Goal: Task Accomplishment & Management: Use online tool/utility

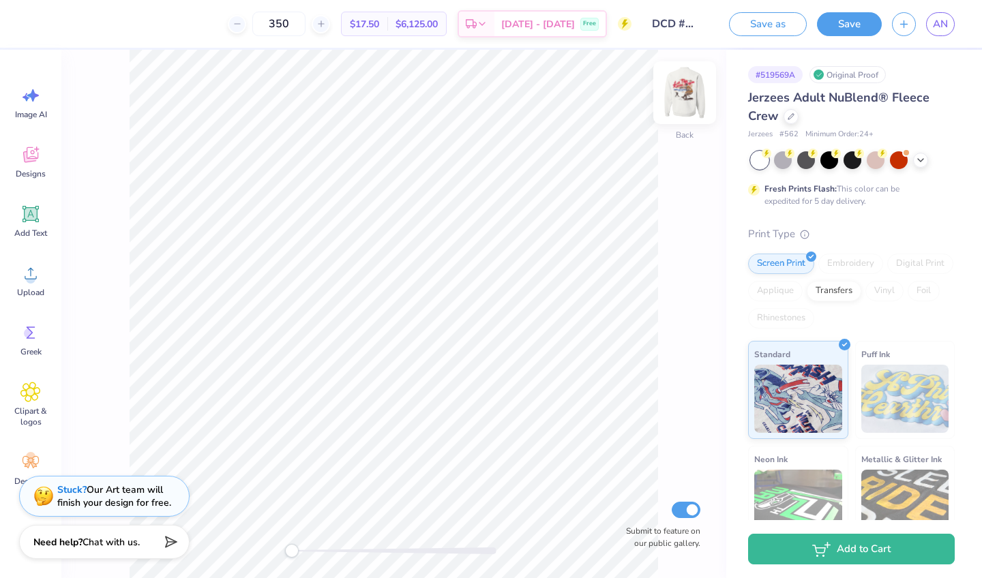
click at [687, 91] on img at bounding box center [684, 92] width 55 height 55
click at [117, 22] on div "Art colors 350 $17.50 Per Item $6,125.00 Total Est. Delivery Oct 11 - 14 Free D…" at bounding box center [491, 24] width 982 height 48
click at [108, 24] on icon at bounding box center [108, 22] width 11 height 11
click at [123, 63] on div at bounding box center [121, 57] width 19 height 19
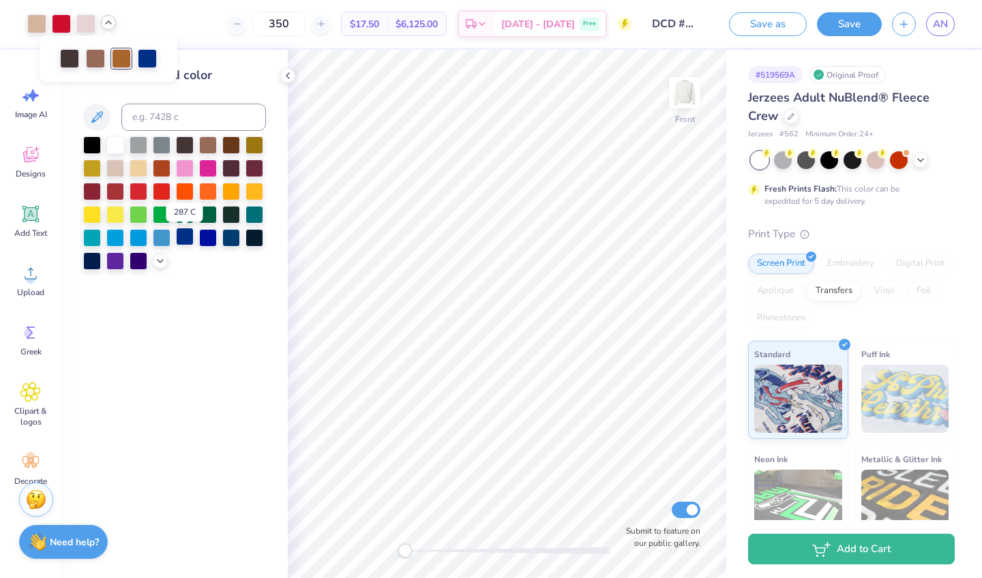
click at [187, 242] on div at bounding box center [185, 237] width 18 height 18
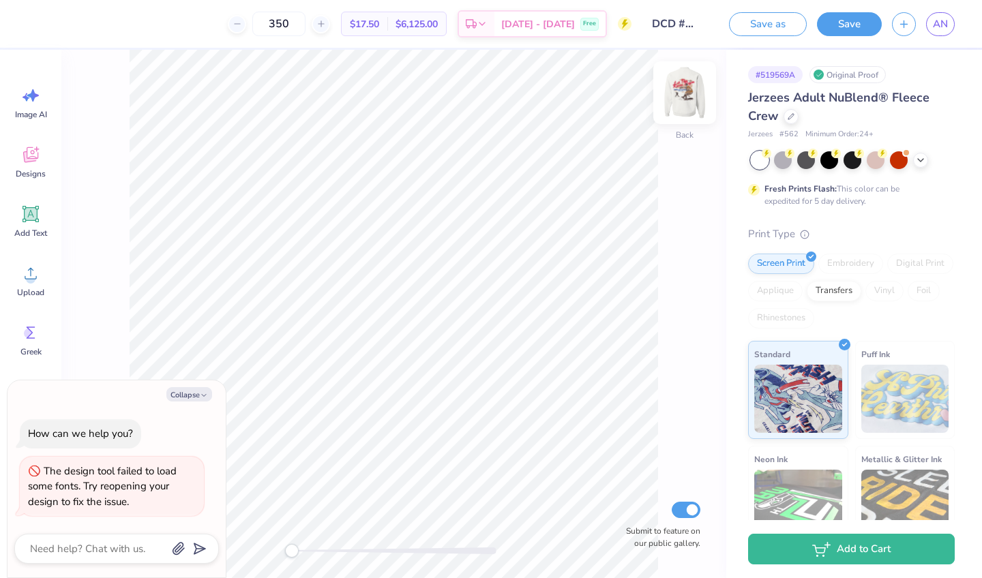
click at [679, 93] on img at bounding box center [684, 92] width 55 height 55
click at [207, 399] on icon "button" at bounding box center [204, 395] width 8 height 8
type textarea "x"
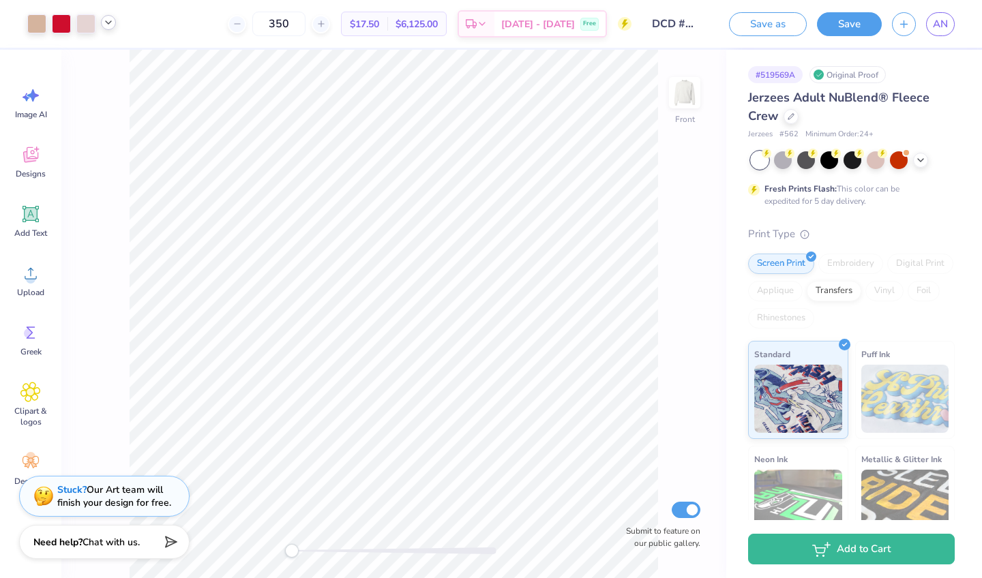
click at [104, 22] on icon at bounding box center [108, 22] width 11 height 11
click at [117, 59] on div at bounding box center [121, 57] width 19 height 19
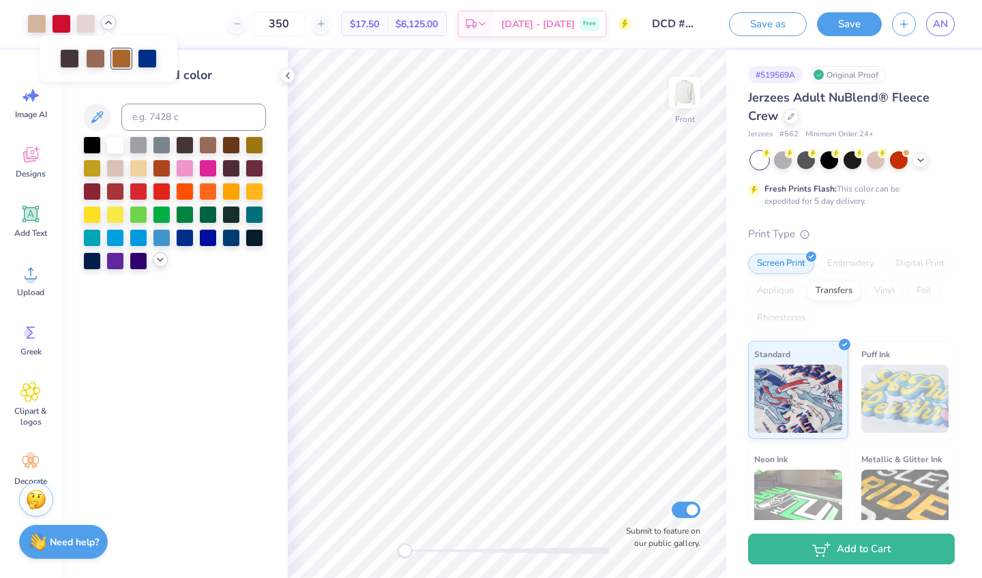
click at [160, 265] on icon at bounding box center [160, 259] width 11 height 11
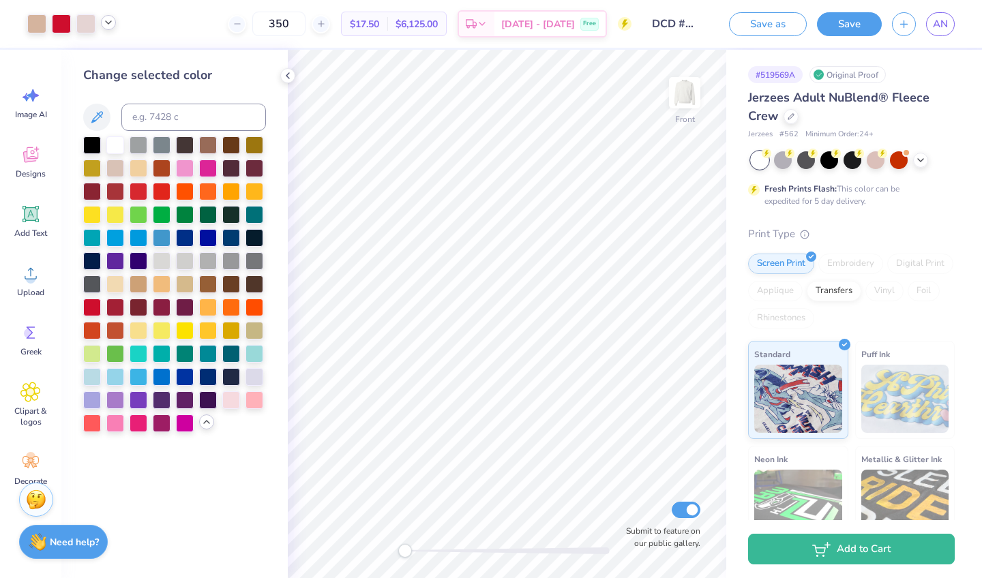
click at [109, 23] on polyline at bounding box center [108, 22] width 5 height 3
click at [206, 374] on div at bounding box center [208, 376] width 18 height 18
click at [140, 189] on div at bounding box center [139, 190] width 18 height 18
click at [80, 23] on div at bounding box center [85, 22] width 19 height 19
click at [99, 116] on icon at bounding box center [97, 117] width 16 height 16
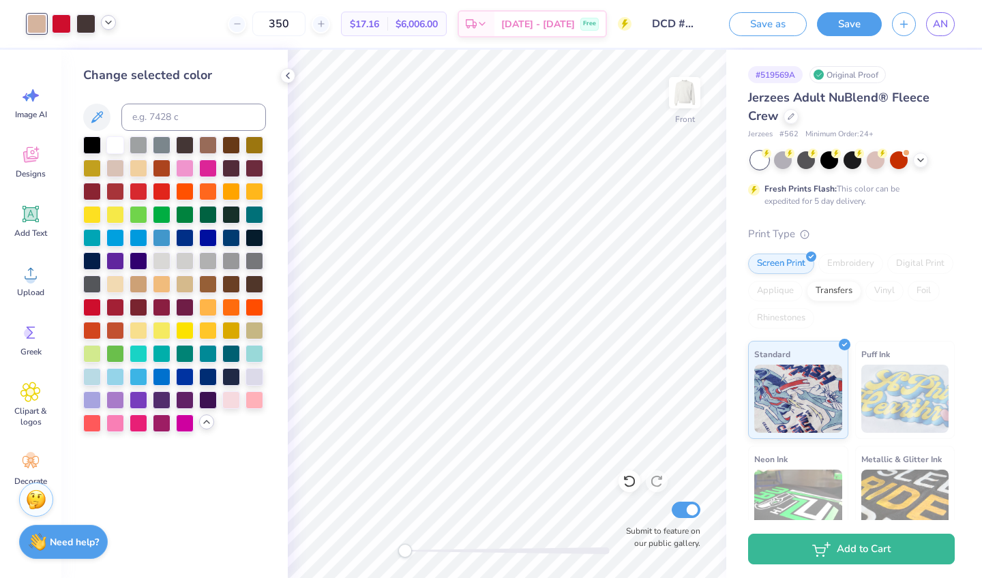
click at [112, 27] on icon at bounding box center [108, 22] width 11 height 11
click at [162, 379] on div at bounding box center [162, 376] width 18 height 18
click at [83, 57] on div at bounding box center [82, 57] width 19 height 19
click at [33, 16] on div at bounding box center [36, 22] width 19 height 19
click at [138, 175] on div at bounding box center [139, 167] width 18 height 18
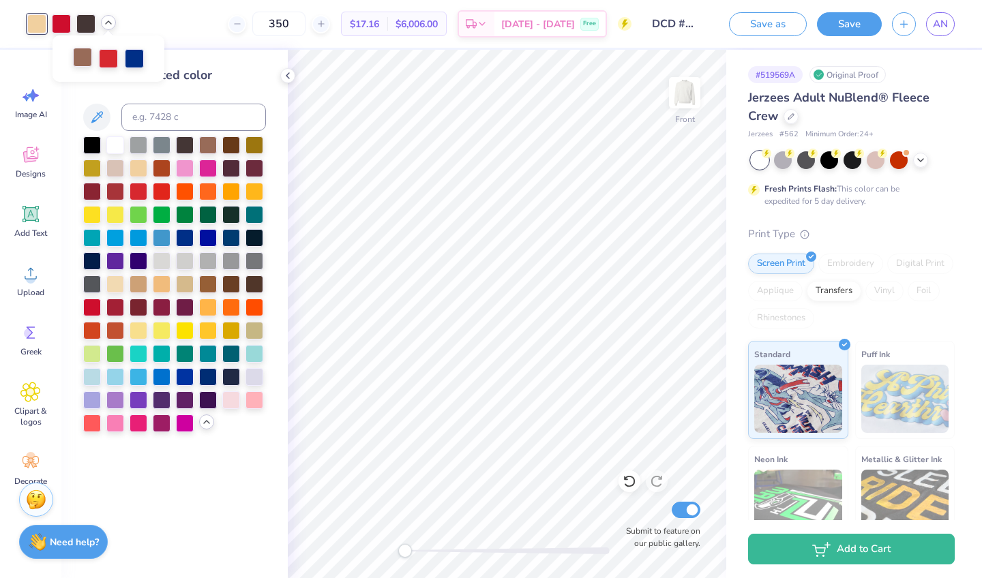
click at [80, 58] on div at bounding box center [82, 57] width 19 height 19
click at [89, 141] on div at bounding box center [92, 144] width 18 height 18
click at [230, 288] on div at bounding box center [231, 283] width 18 height 18
click at [85, 26] on div at bounding box center [85, 22] width 19 height 19
click at [94, 147] on div at bounding box center [92, 144] width 18 height 18
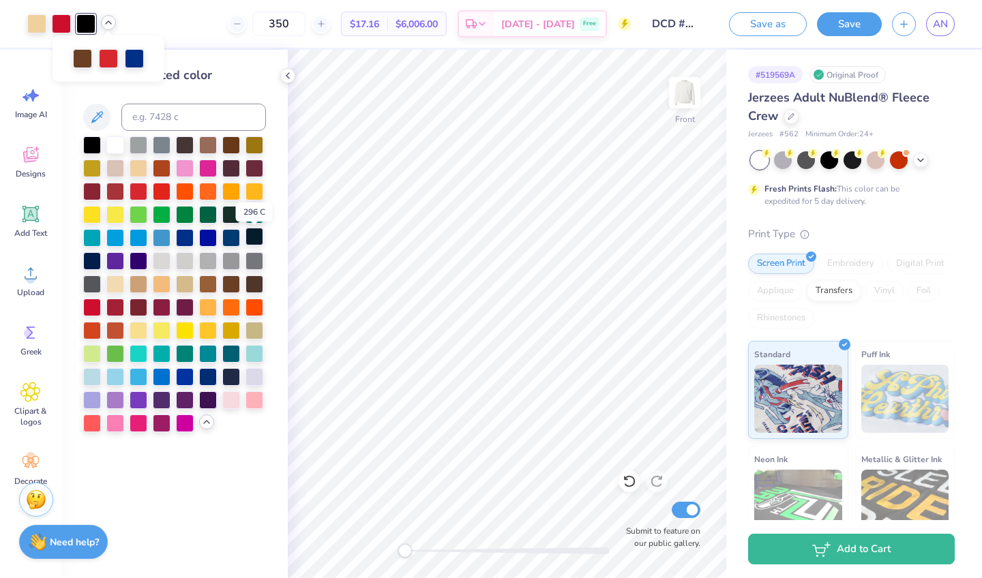
click at [260, 243] on div at bounding box center [254, 237] width 18 height 18
click at [89, 142] on div at bounding box center [92, 144] width 18 height 18
click at [40, 24] on div at bounding box center [36, 22] width 19 height 19
click at [136, 282] on div at bounding box center [139, 283] width 18 height 18
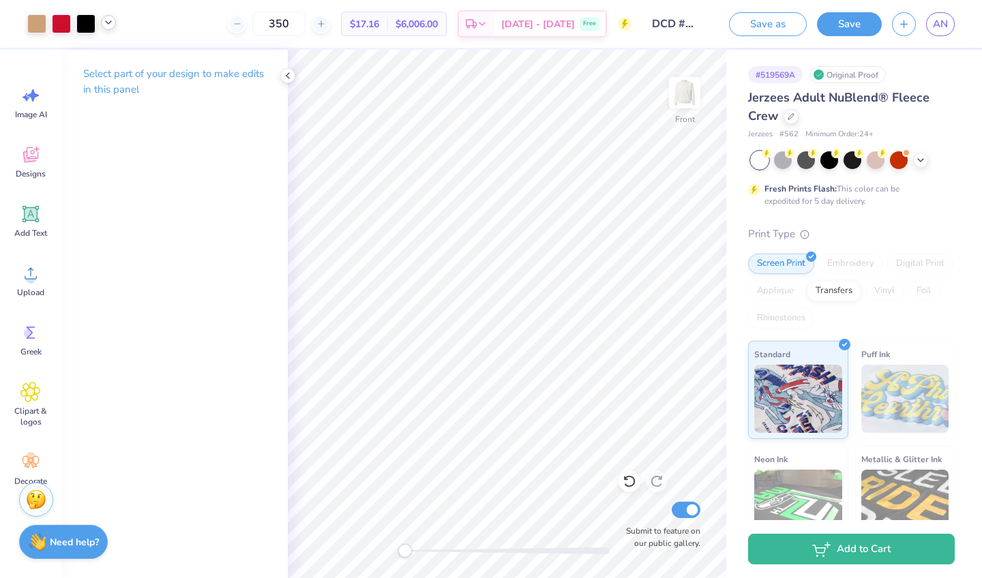
click at [108, 25] on icon at bounding box center [108, 22] width 11 height 11
click at [63, 25] on div at bounding box center [61, 22] width 19 height 19
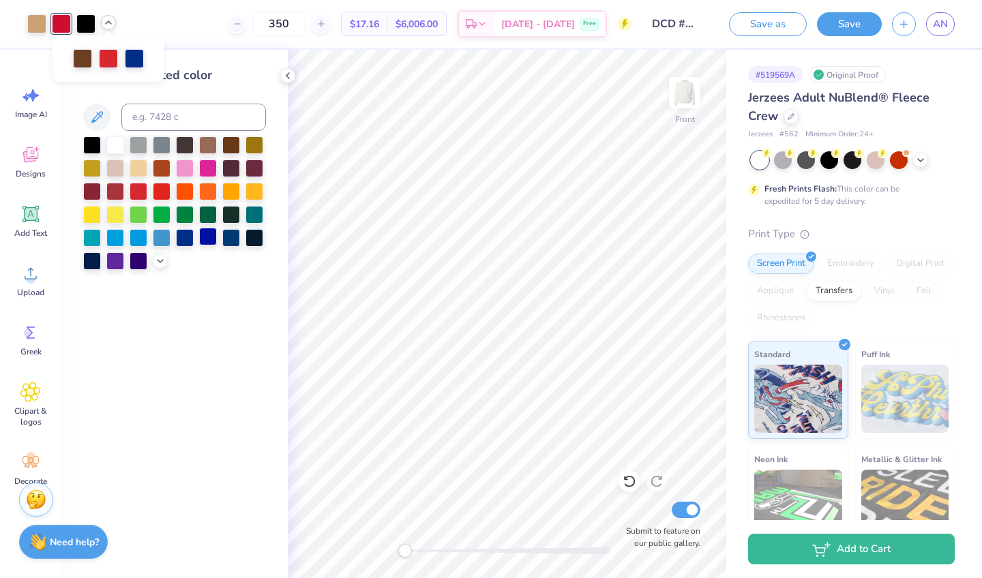
click at [207, 239] on div at bounding box center [208, 237] width 18 height 18
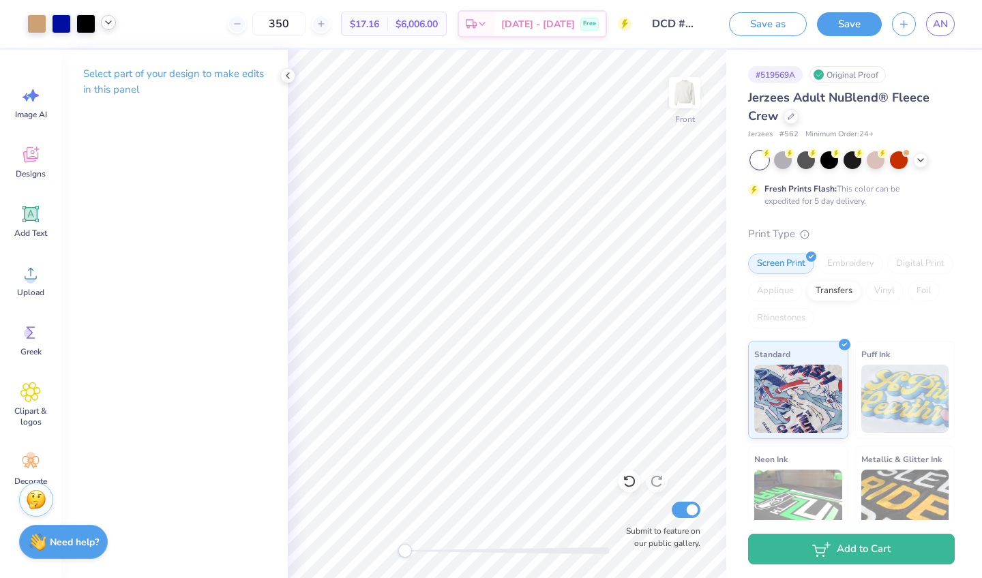
click at [105, 25] on icon at bounding box center [108, 22] width 11 height 11
click at [39, 18] on div at bounding box center [36, 22] width 19 height 19
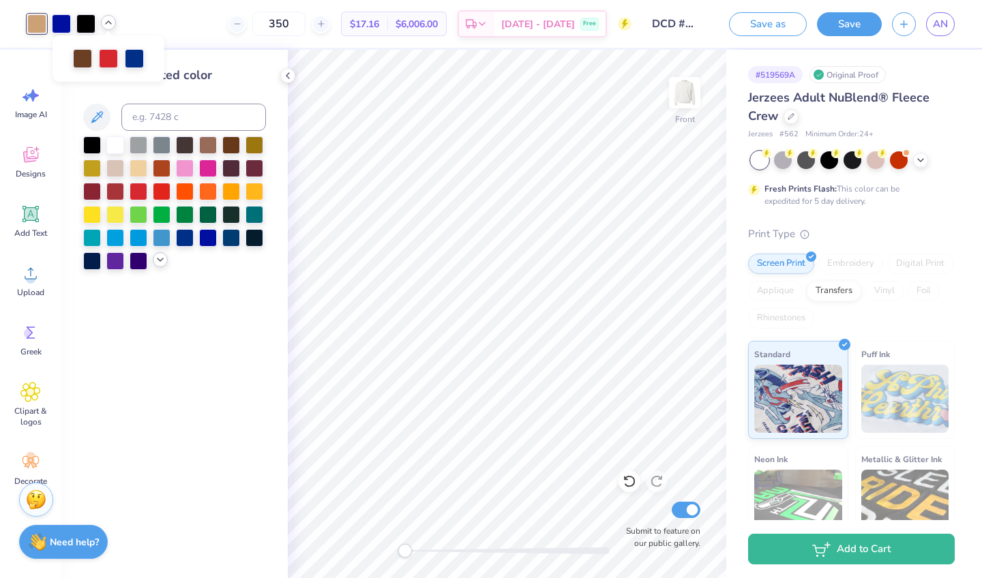
click at [158, 256] on div at bounding box center [160, 259] width 15 height 15
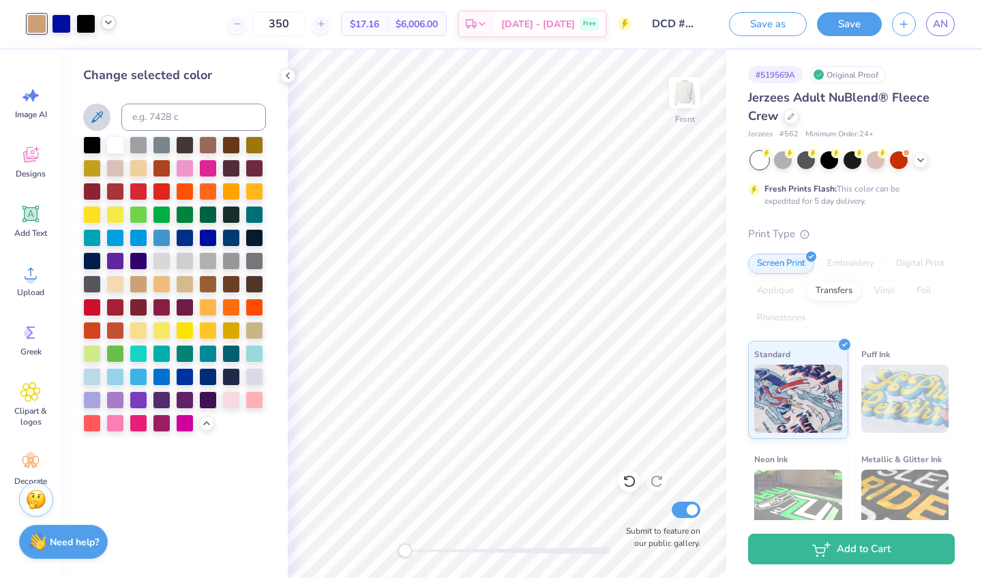
click at [95, 118] on icon at bounding box center [97, 117] width 16 height 16
click at [108, 24] on polyline at bounding box center [108, 22] width 5 height 3
click at [89, 307] on div at bounding box center [92, 306] width 18 height 18
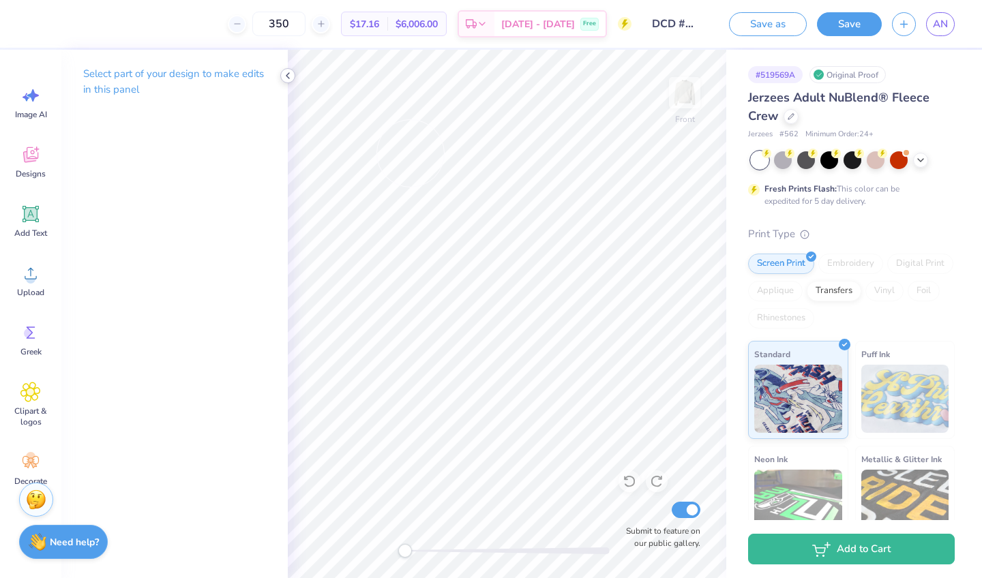
click at [290, 77] on icon at bounding box center [287, 75] width 11 height 11
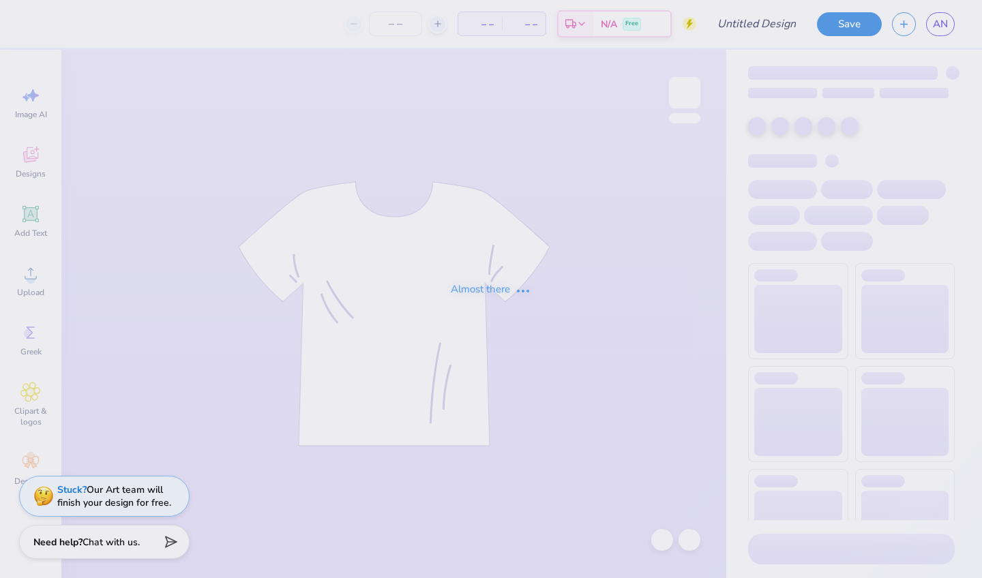
type input "DCD #3 F&B"
type input "350"
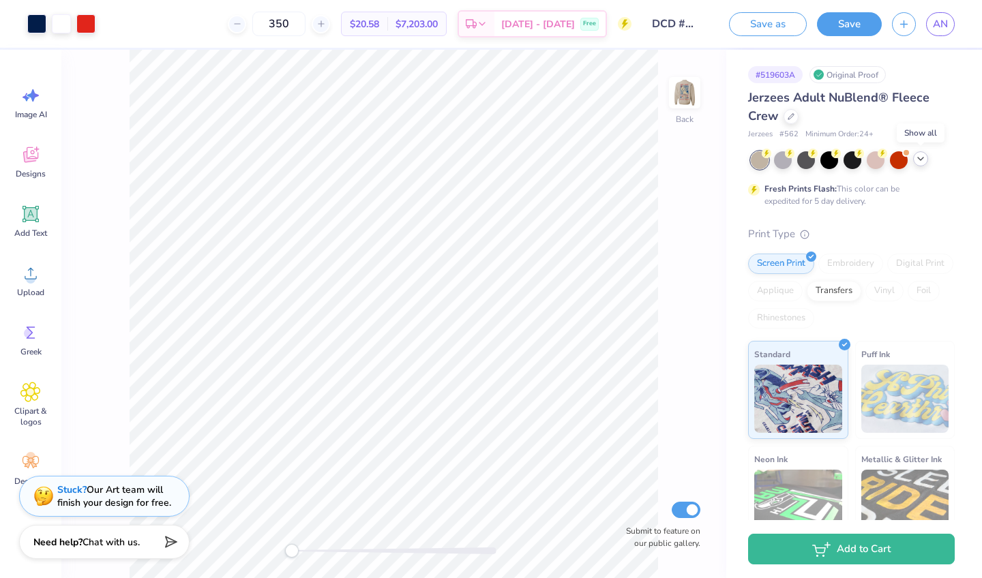
click at [917, 159] on icon at bounding box center [920, 158] width 11 height 11
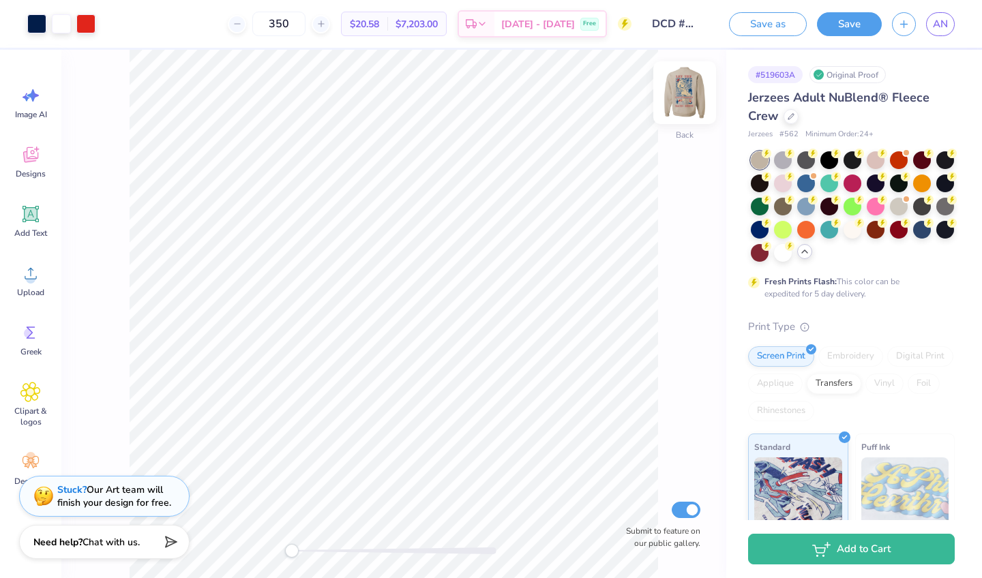
click at [687, 108] on img at bounding box center [684, 92] width 55 height 55
click at [62, 29] on div at bounding box center [61, 22] width 19 height 19
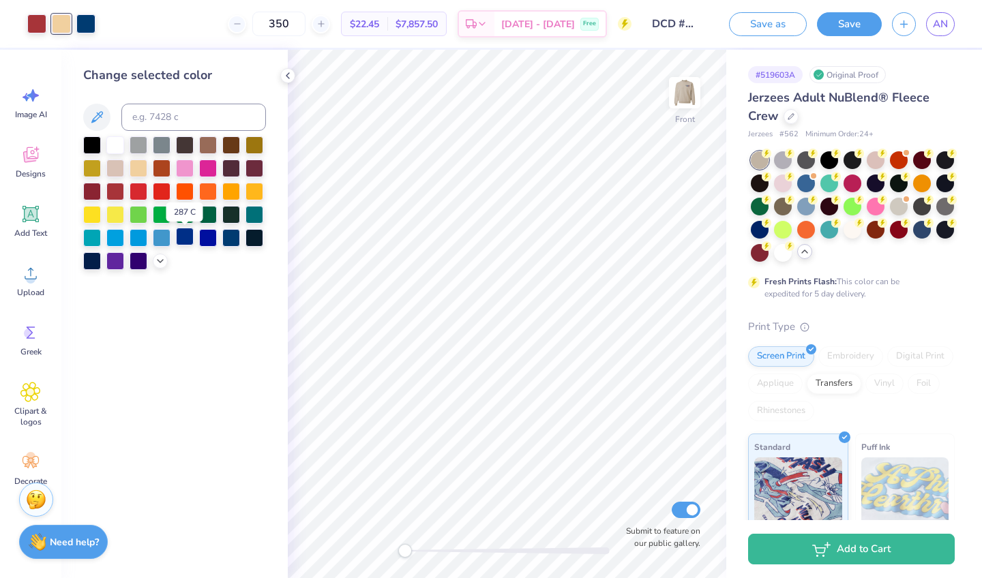
click at [185, 241] on div at bounding box center [185, 237] width 18 height 18
click at [90, 22] on div at bounding box center [85, 22] width 19 height 19
click at [108, 149] on div at bounding box center [115, 144] width 18 height 18
click at [40, 21] on div at bounding box center [36, 22] width 19 height 19
click at [166, 196] on div at bounding box center [162, 190] width 18 height 18
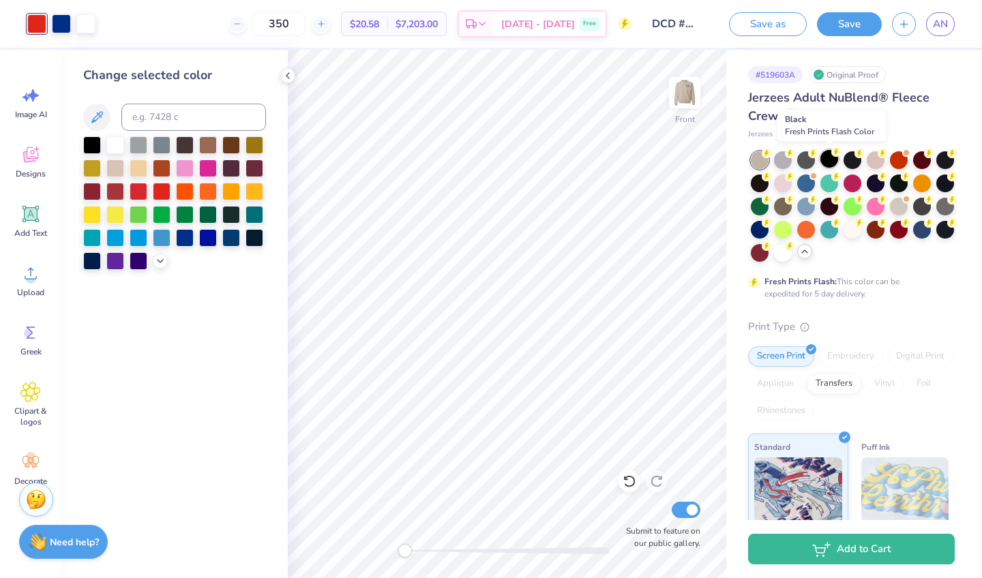
click at [823, 155] on div at bounding box center [829, 159] width 18 height 18
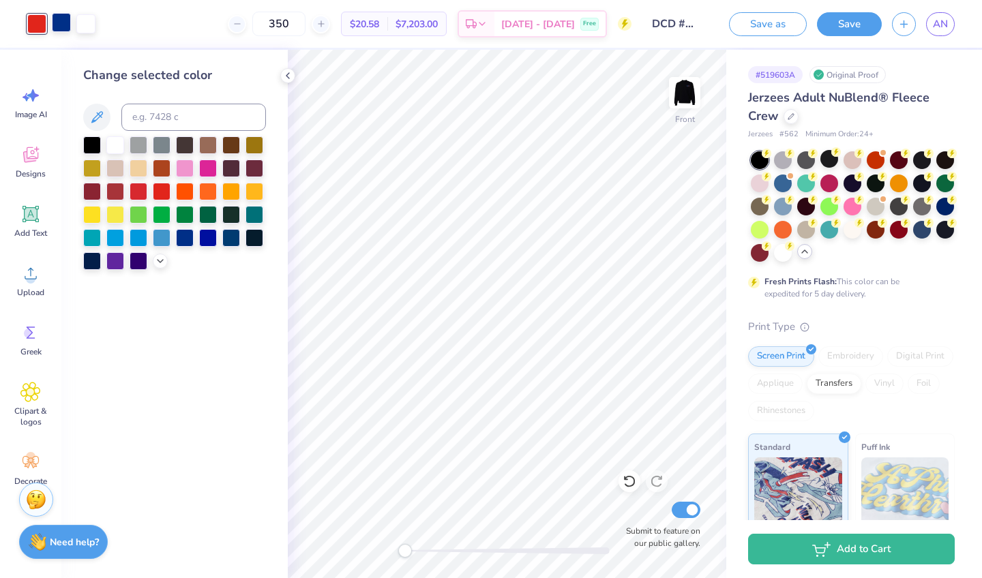
click at [60, 29] on div at bounding box center [61, 22] width 19 height 19
click at [138, 194] on div at bounding box center [139, 190] width 18 height 18
click at [41, 28] on div at bounding box center [36, 22] width 19 height 19
click at [188, 241] on div at bounding box center [185, 237] width 18 height 18
click at [89, 30] on div at bounding box center [85, 22] width 19 height 19
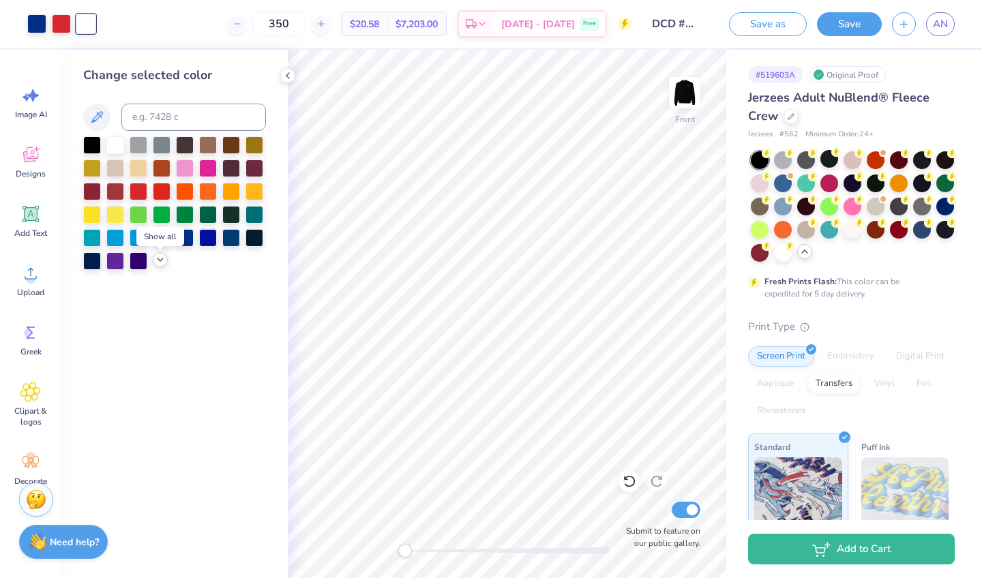
click at [155, 265] on icon at bounding box center [160, 259] width 11 height 11
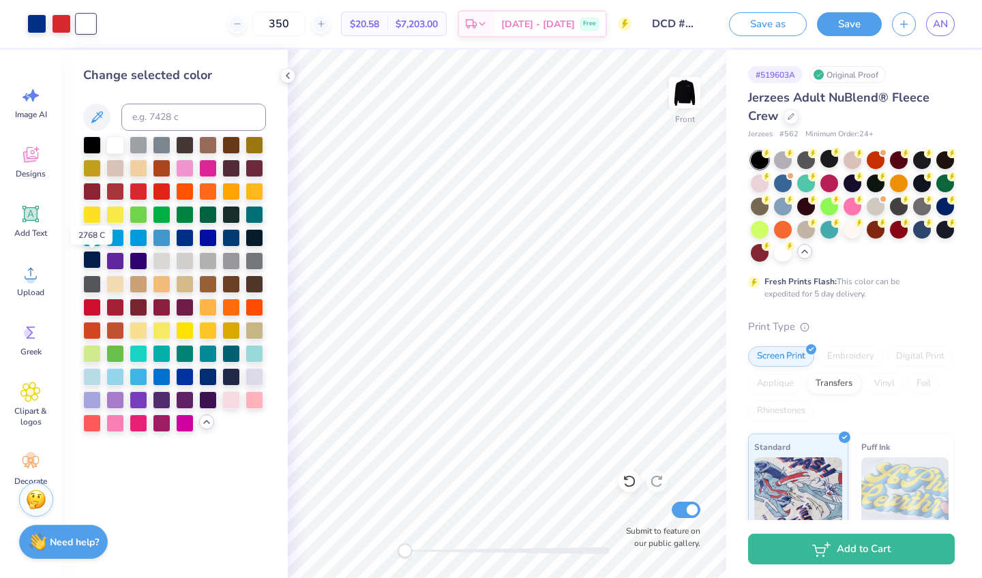
click at [89, 261] on div at bounding box center [92, 260] width 18 height 18
click at [115, 149] on div at bounding box center [115, 144] width 18 height 18
click at [93, 149] on div at bounding box center [92, 144] width 18 height 18
click at [66, 21] on div at bounding box center [61, 22] width 19 height 19
click at [185, 377] on div at bounding box center [185, 376] width 18 height 18
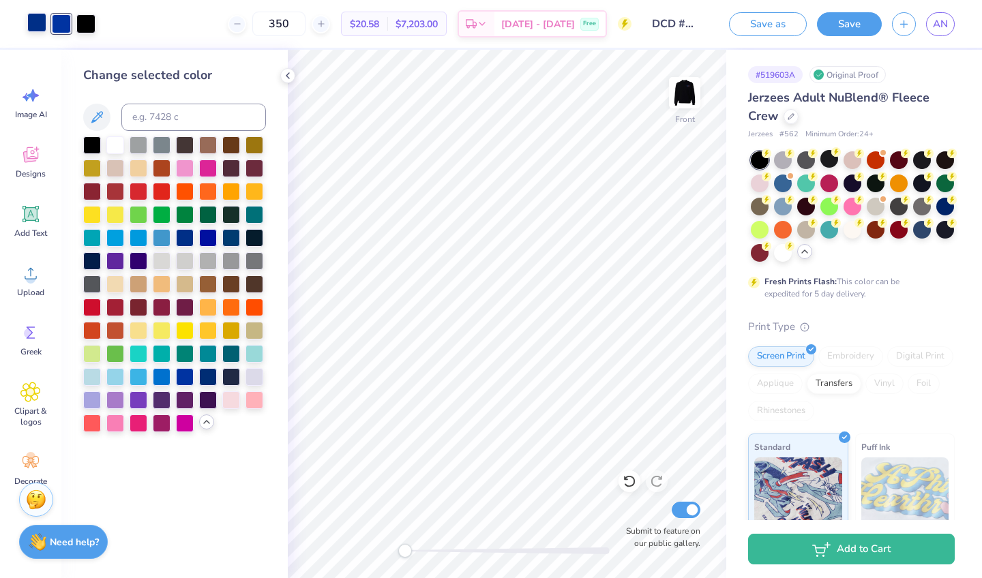
click at [42, 21] on div at bounding box center [36, 22] width 19 height 19
click at [136, 190] on div at bounding box center [139, 190] width 18 height 18
click at [944, 21] on span "AN" at bounding box center [940, 24] width 15 height 16
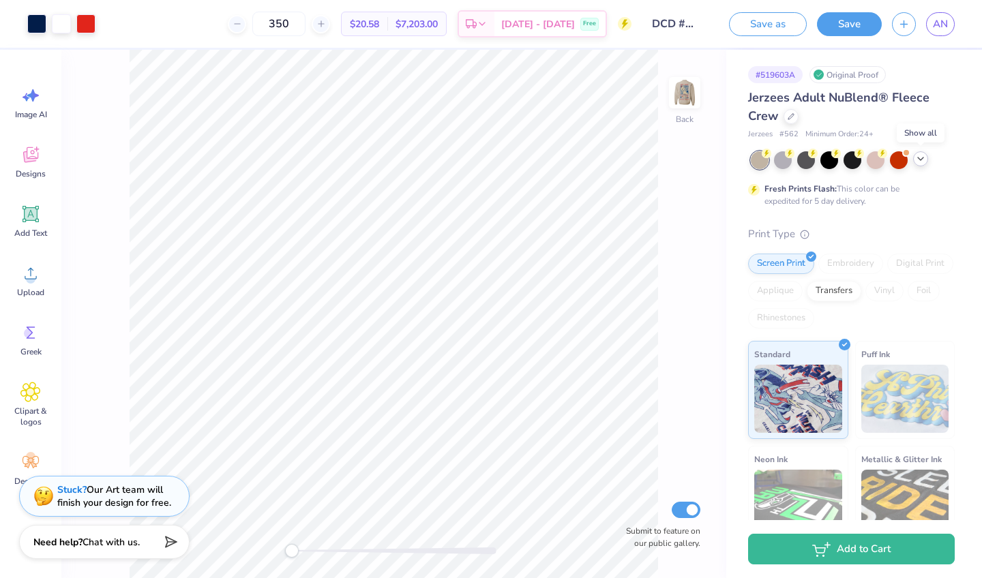
click at [917, 158] on icon at bounding box center [920, 158] width 11 height 11
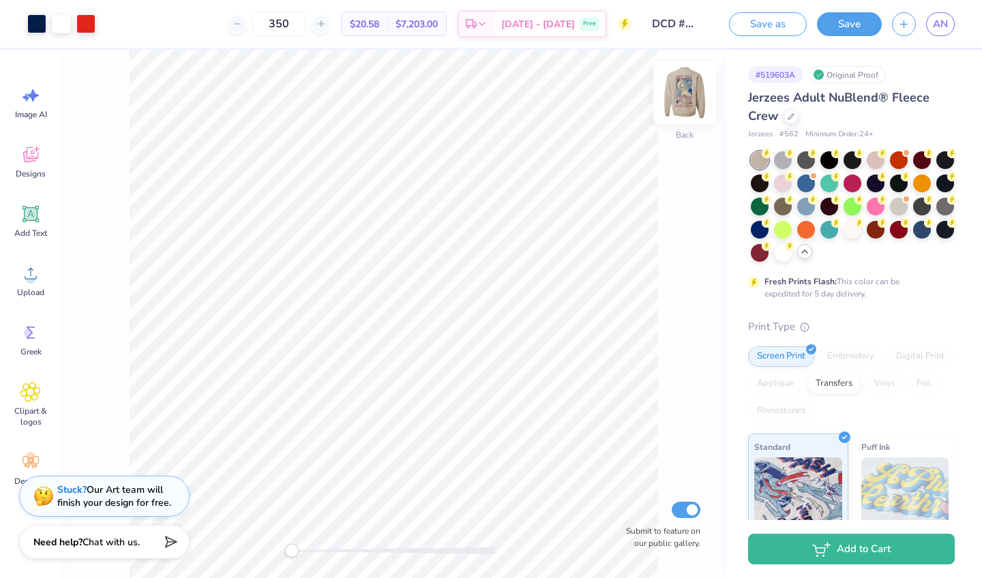
click at [682, 77] on img at bounding box center [684, 92] width 55 height 55
click at [780, 250] on div at bounding box center [783, 252] width 18 height 18
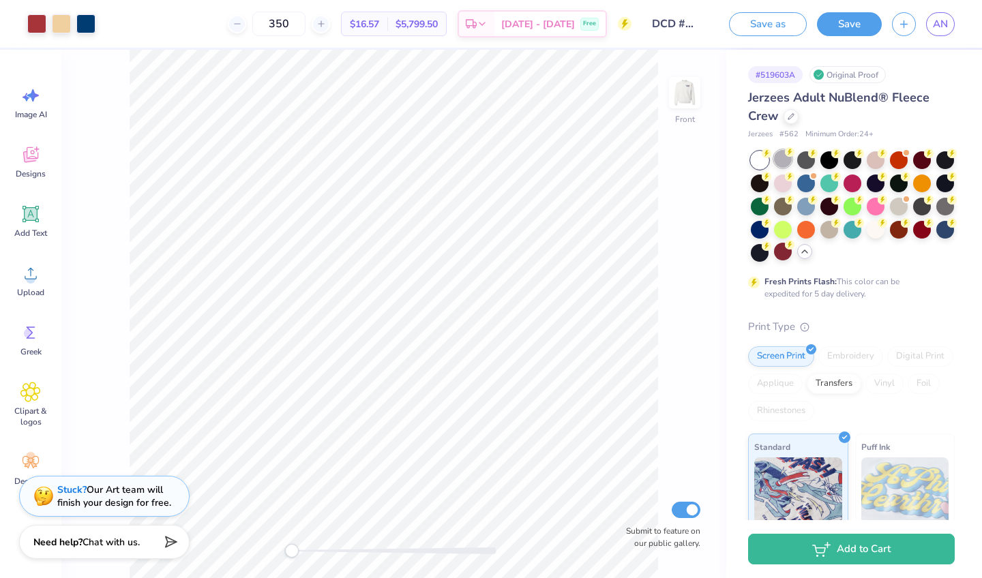
click at [783, 162] on div at bounding box center [783, 159] width 18 height 18
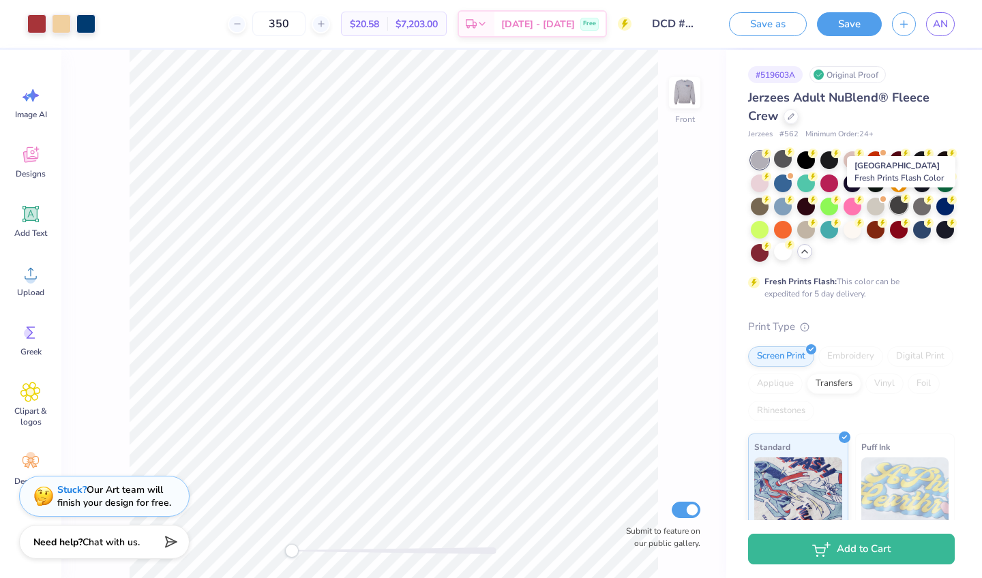
click at [896, 202] on div at bounding box center [899, 205] width 18 height 18
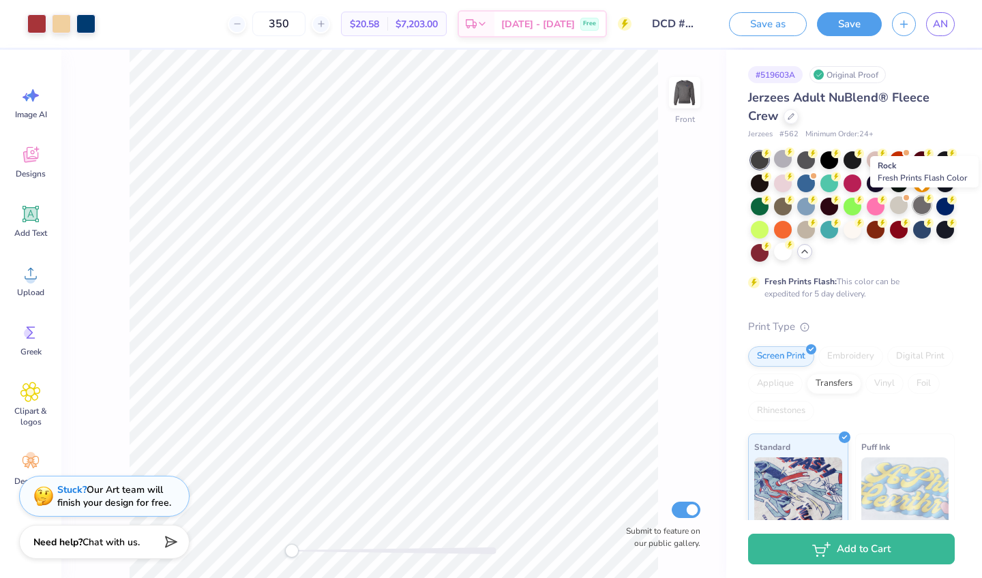
click at [918, 207] on div at bounding box center [922, 205] width 18 height 18
click at [692, 92] on img at bounding box center [684, 92] width 55 height 55
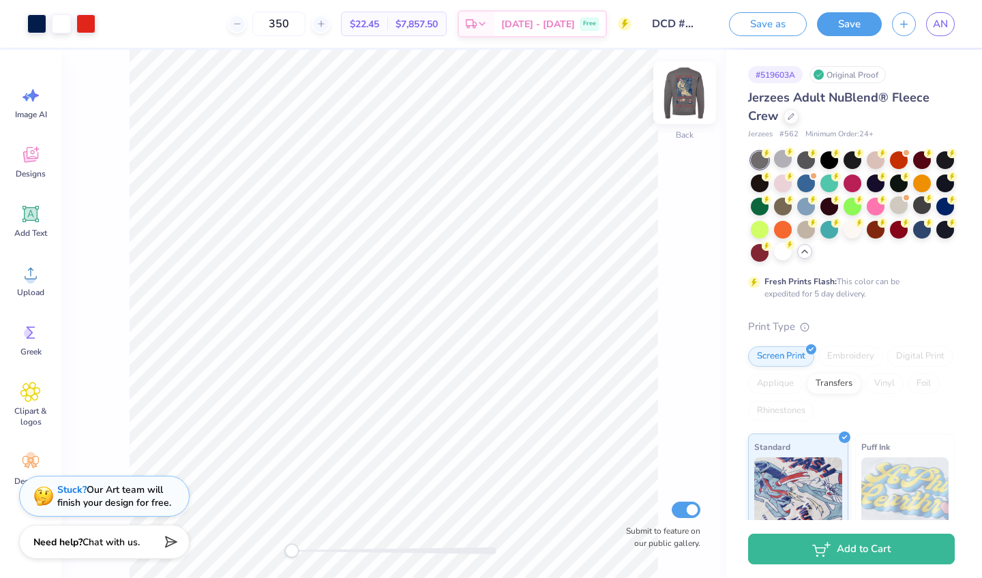
click at [686, 88] on img at bounding box center [684, 92] width 55 height 55
click at [29, 17] on div at bounding box center [36, 22] width 19 height 19
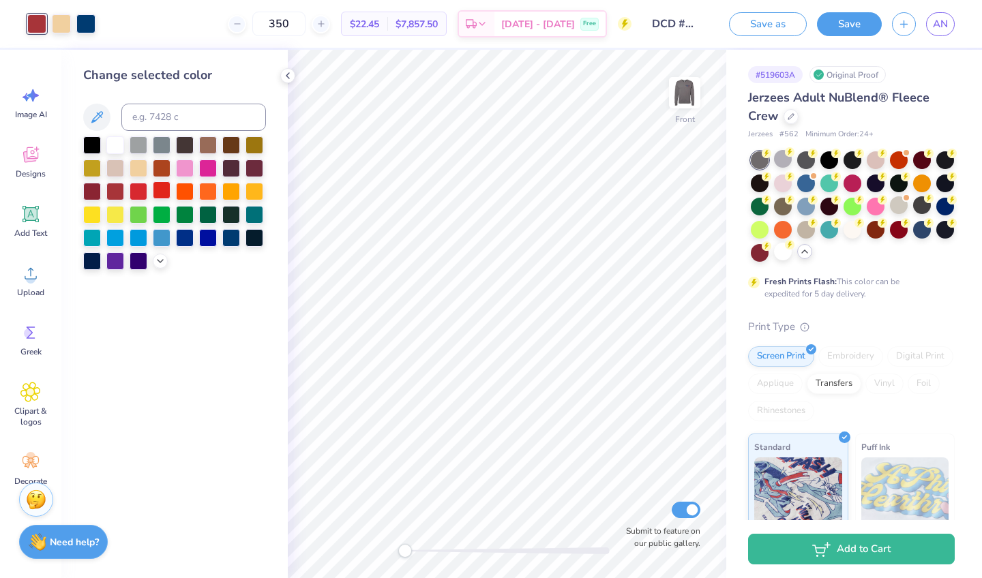
click at [161, 190] on div at bounding box center [162, 190] width 18 height 18
click at [80, 27] on div at bounding box center [85, 22] width 19 height 19
click at [206, 240] on div at bounding box center [208, 237] width 18 height 18
click at [187, 237] on div at bounding box center [185, 237] width 18 height 18
click at [31, 25] on div at bounding box center [36, 22] width 19 height 19
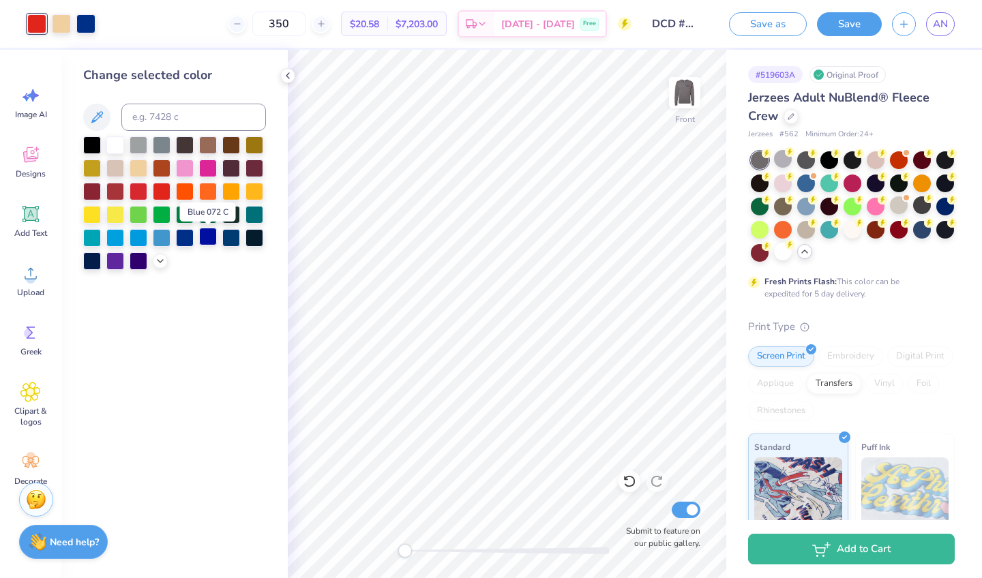
click at [207, 243] on div at bounding box center [208, 237] width 18 height 18
click at [85, 25] on div at bounding box center [85, 22] width 19 height 19
click at [157, 192] on div at bounding box center [162, 190] width 18 height 18
click at [191, 240] on div at bounding box center [185, 237] width 18 height 18
click at [37, 21] on div at bounding box center [36, 22] width 19 height 19
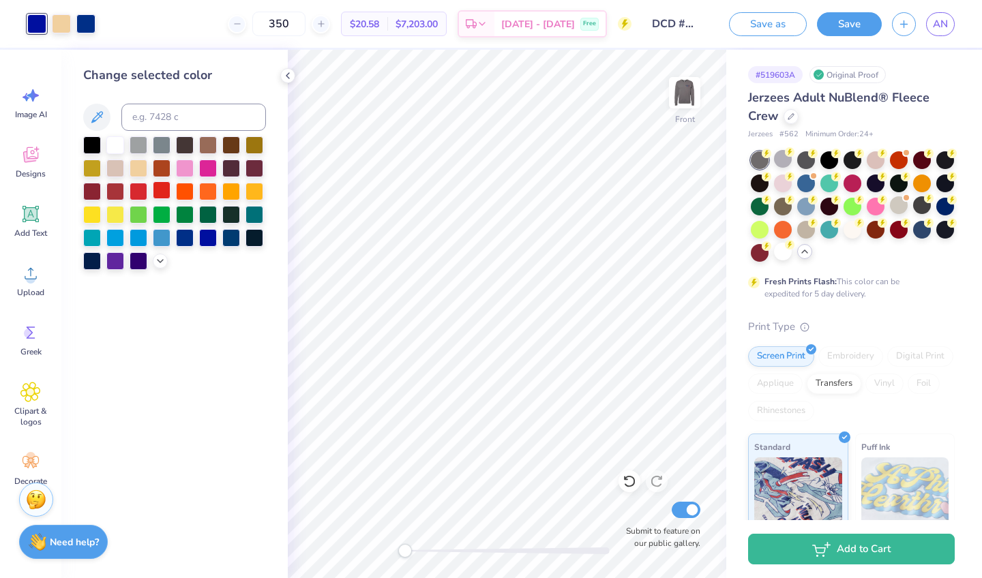
click at [162, 196] on div at bounding box center [162, 190] width 18 height 18
click at [263, 387] on div "Change selected color" at bounding box center [174, 314] width 226 height 528
click at [290, 80] on icon at bounding box center [287, 75] width 11 height 11
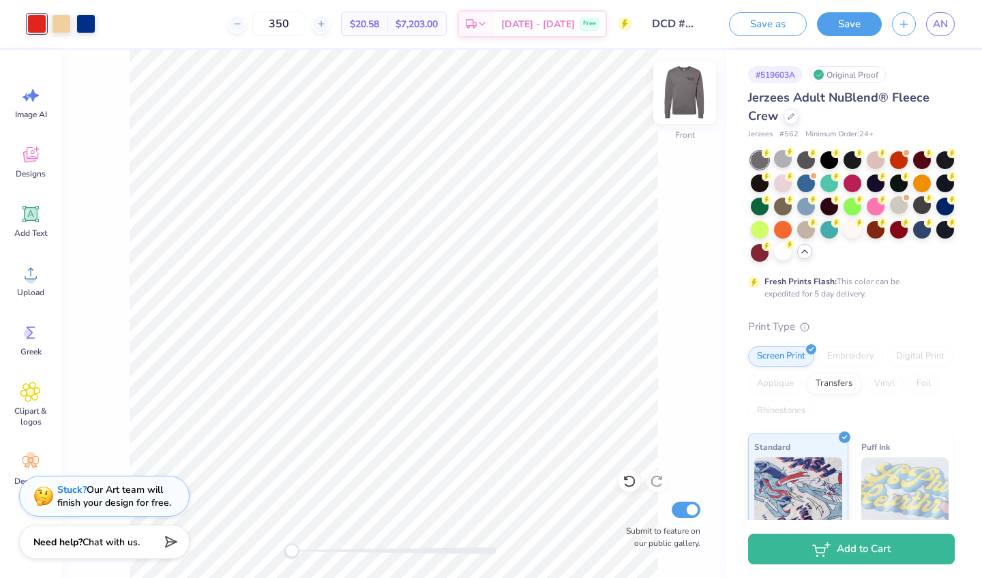
click at [691, 87] on img at bounding box center [684, 92] width 55 height 55
click at [680, 82] on img at bounding box center [684, 92] width 55 height 55
click at [830, 159] on div at bounding box center [829, 159] width 18 height 18
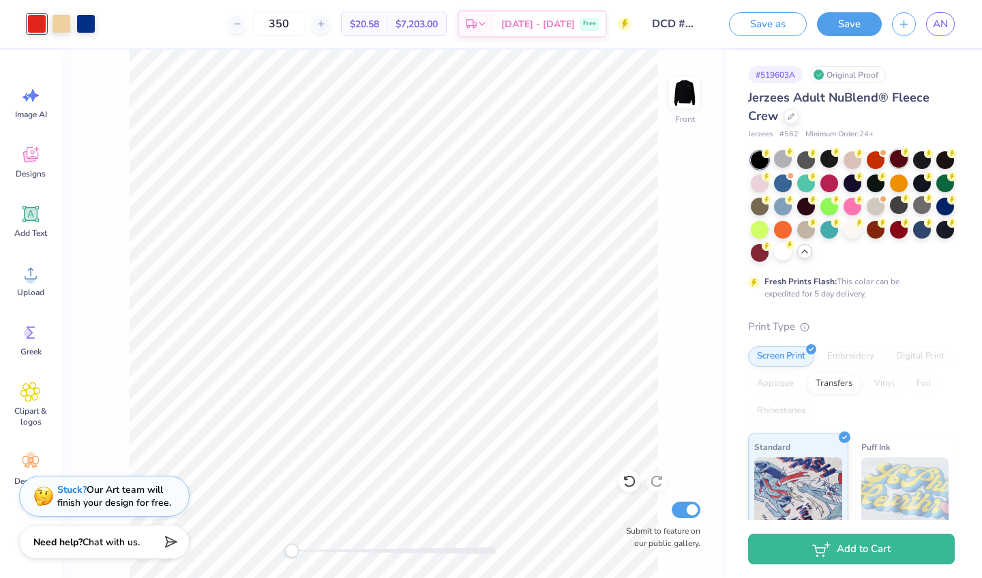
click at [903, 158] on div at bounding box center [899, 159] width 18 height 18
click at [926, 160] on div at bounding box center [922, 159] width 18 height 18
click at [678, 95] on img at bounding box center [684, 92] width 55 height 55
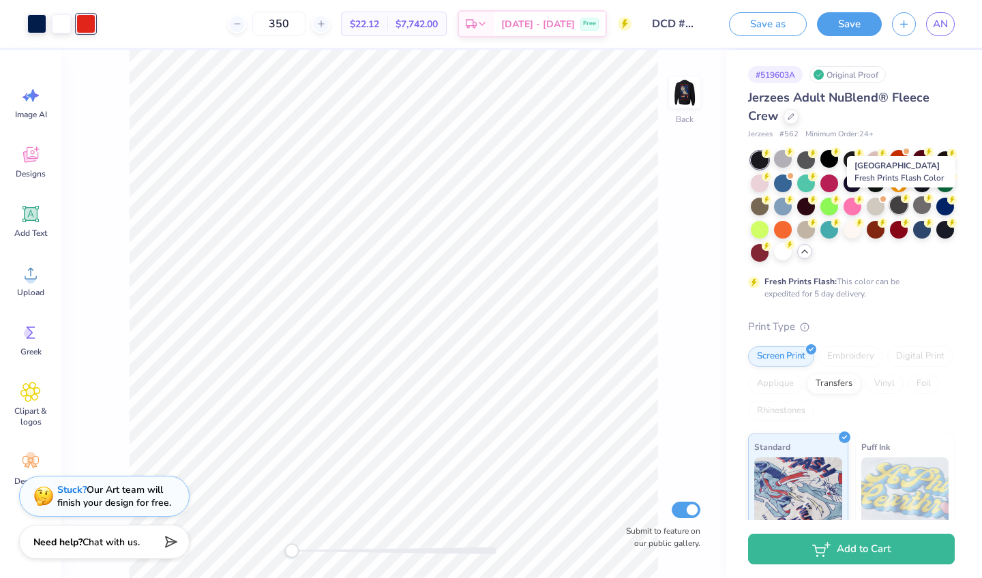
click at [892, 204] on div at bounding box center [899, 205] width 18 height 18
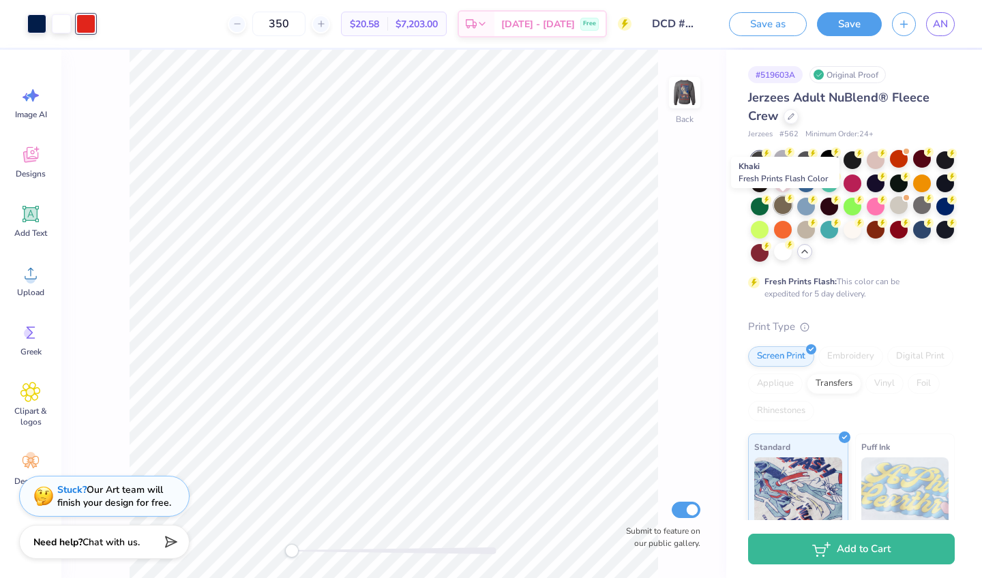
click at [781, 206] on div at bounding box center [783, 205] width 18 height 18
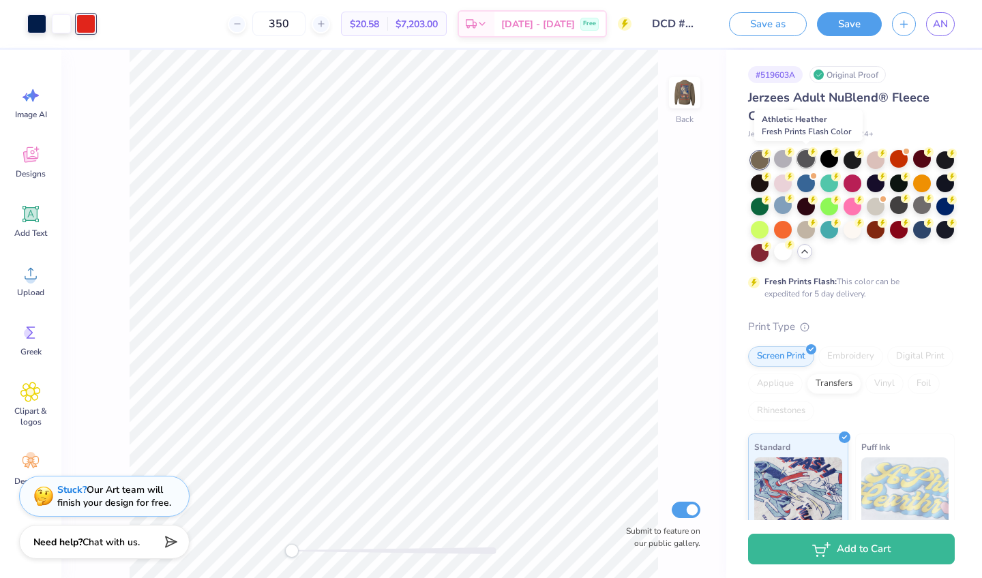
click at [804, 159] on div at bounding box center [806, 159] width 18 height 18
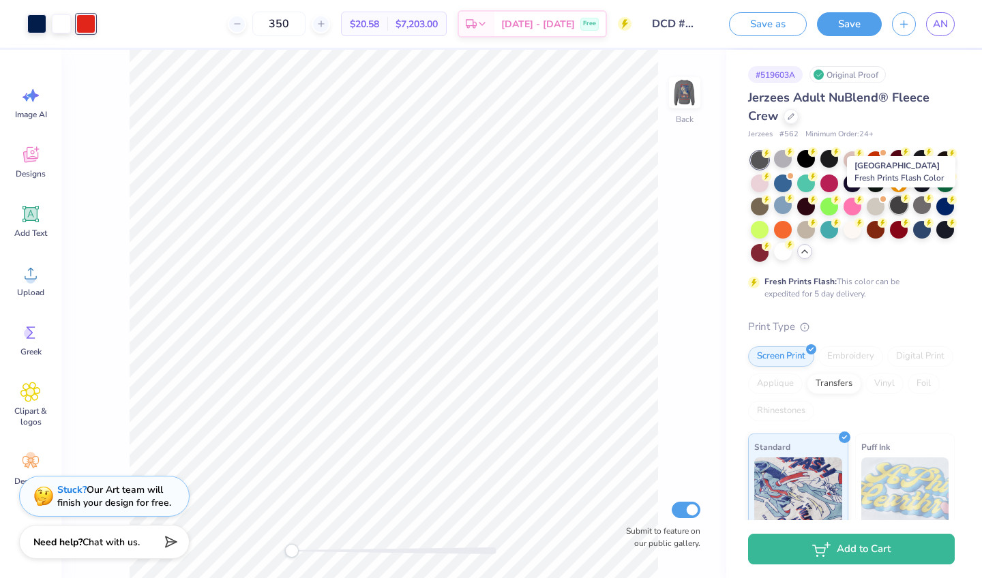
click at [900, 205] on div at bounding box center [899, 205] width 18 height 18
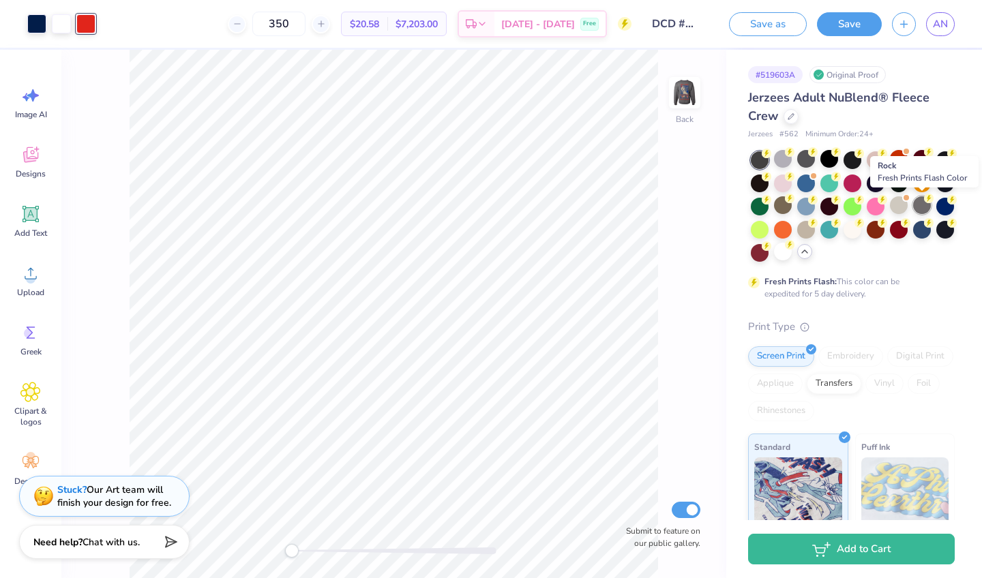
click at [920, 209] on div at bounding box center [922, 205] width 18 height 18
click at [786, 23] on button "Save as" at bounding box center [768, 22] width 78 height 24
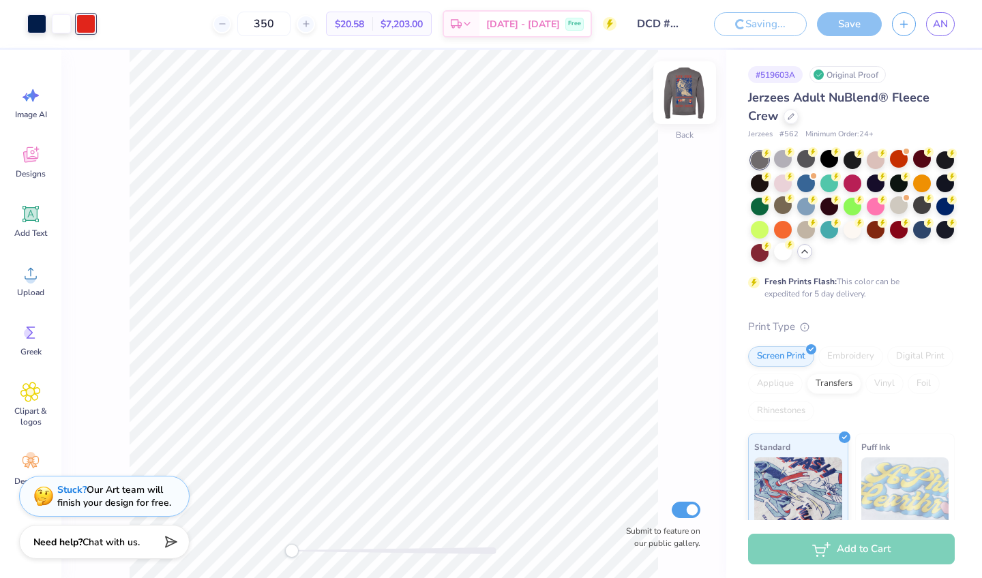
click at [690, 92] on img at bounding box center [684, 92] width 55 height 55
click at [39, 25] on div at bounding box center [36, 23] width 19 height 19
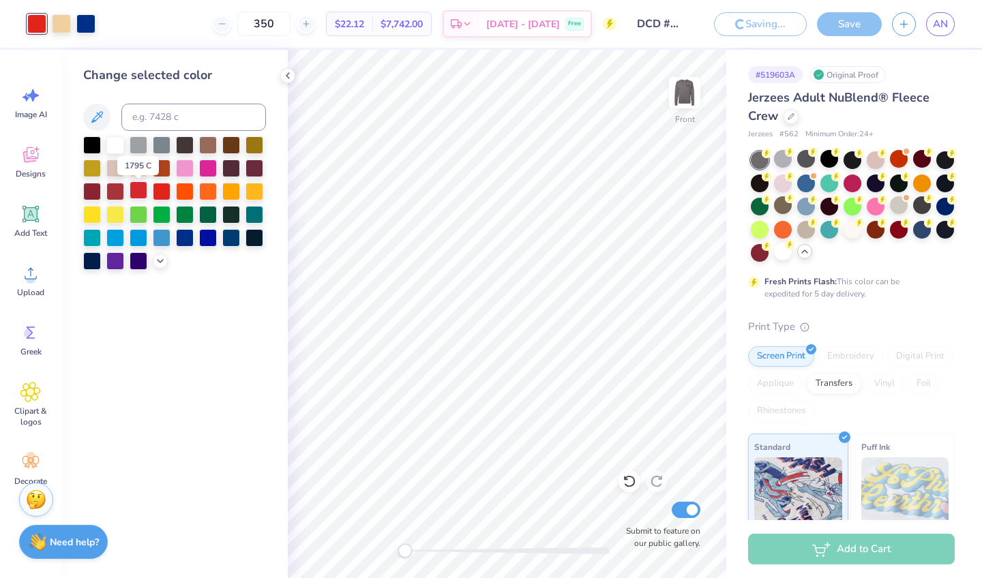
click at [134, 196] on div at bounding box center [139, 190] width 18 height 18
click at [136, 192] on div at bounding box center [139, 190] width 18 height 18
click at [115, 190] on div at bounding box center [115, 190] width 18 height 18
click at [138, 193] on div at bounding box center [139, 190] width 18 height 18
click at [166, 193] on div at bounding box center [162, 190] width 18 height 18
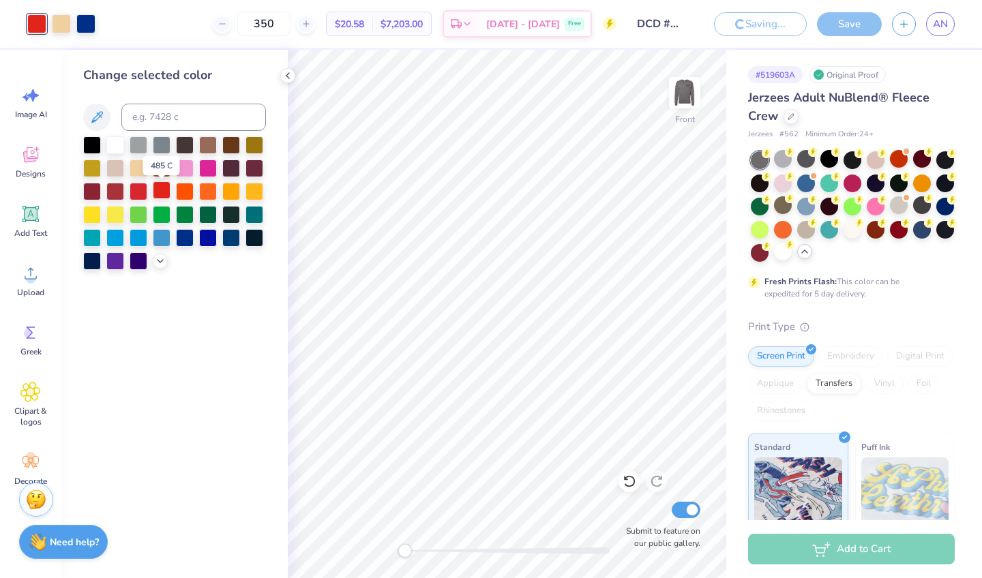
click at [160, 194] on div at bounding box center [162, 190] width 18 height 18
click at [138, 194] on div at bounding box center [139, 190] width 18 height 18
click at [162, 262] on icon at bounding box center [160, 259] width 11 height 11
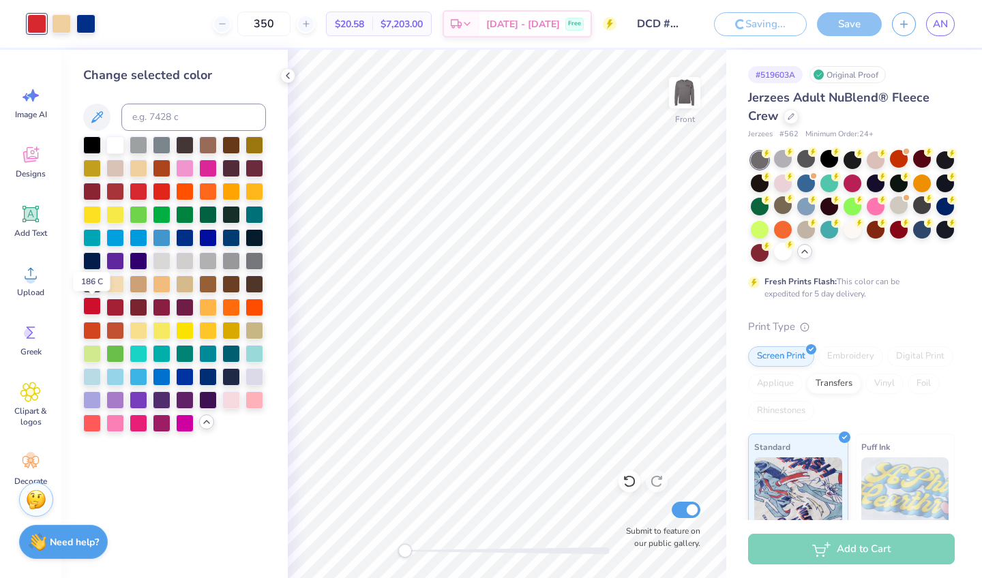
click at [94, 313] on div at bounding box center [92, 306] width 18 height 18
click at [115, 314] on div at bounding box center [115, 306] width 18 height 18
click at [286, 73] on icon at bounding box center [287, 75] width 11 height 11
